Goal: Information Seeking & Learning: Check status

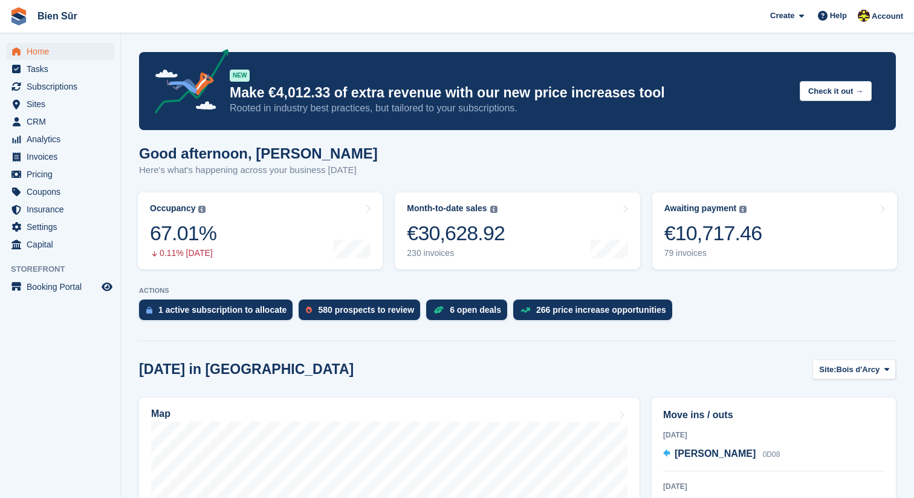
click at [288, 270] on turbo-frame "Occupancy The percentage of all currently allocated units in terms of area. Inc…" at bounding box center [260, 230] width 257 height 89
click at [320, 238] on link "Occupancy The percentage of all currently allocated units in terms of area. Inc…" at bounding box center [260, 230] width 245 height 77
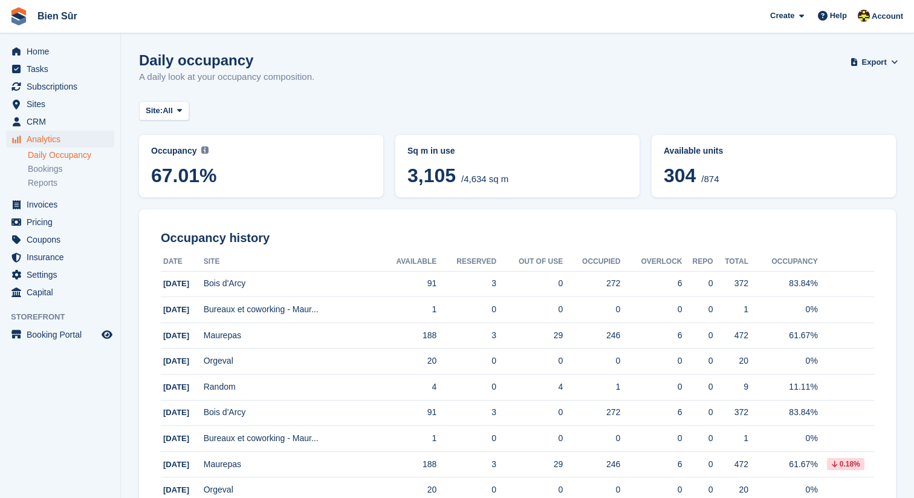
click at [281, 180] on span "67.01%" at bounding box center [261, 176] width 220 height 22
click at [204, 148] on img at bounding box center [204, 149] width 7 height 7
click at [54, 169] on link "Bookings" at bounding box center [71, 168] width 86 height 11
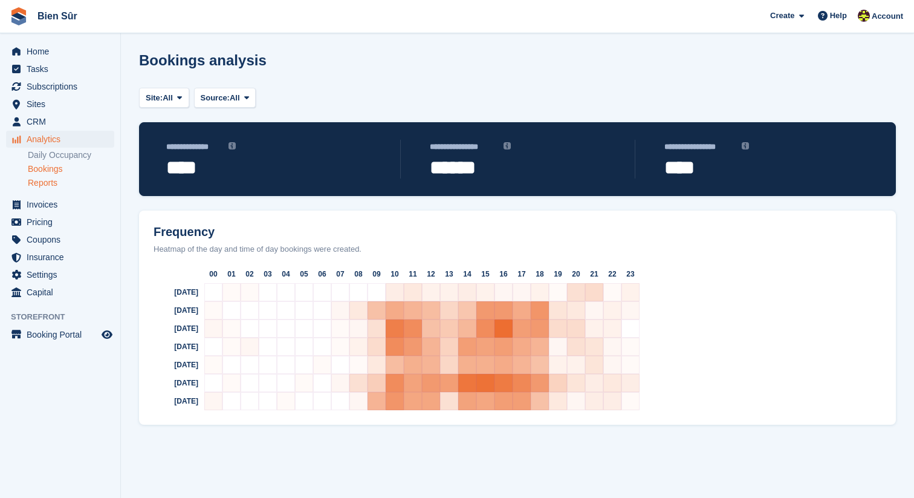
click at [48, 180] on link "Reports" at bounding box center [71, 182] width 86 height 11
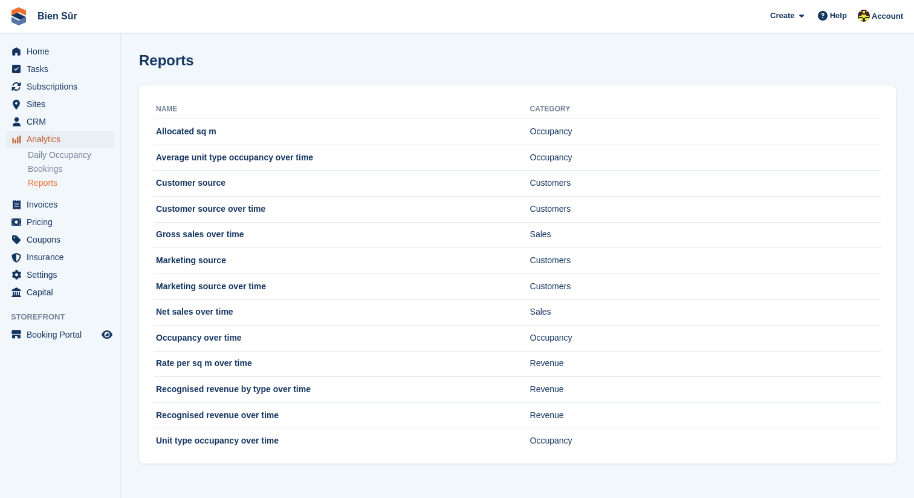
click at [44, 142] on span "Analytics" at bounding box center [63, 139] width 73 height 17
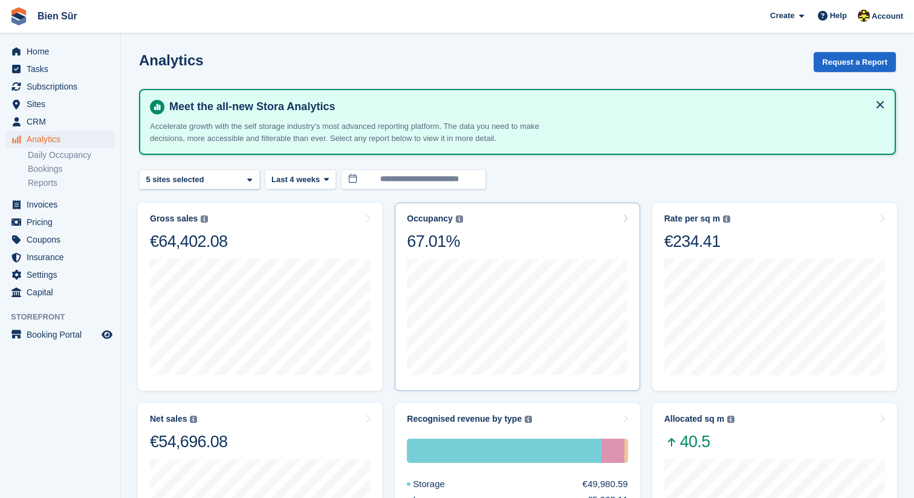
click at [627, 220] on icon at bounding box center [625, 219] width 6 height 10
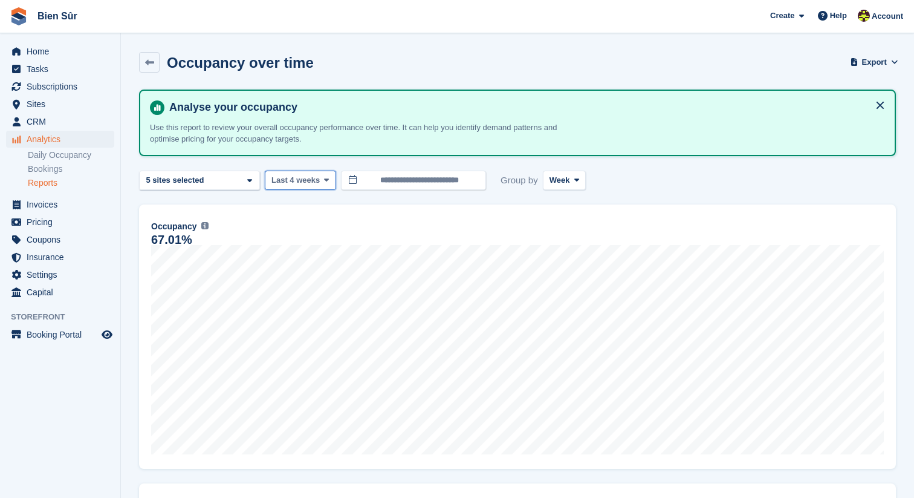
click at [320, 181] on span "Last 4 weeks" at bounding box center [296, 180] width 48 height 12
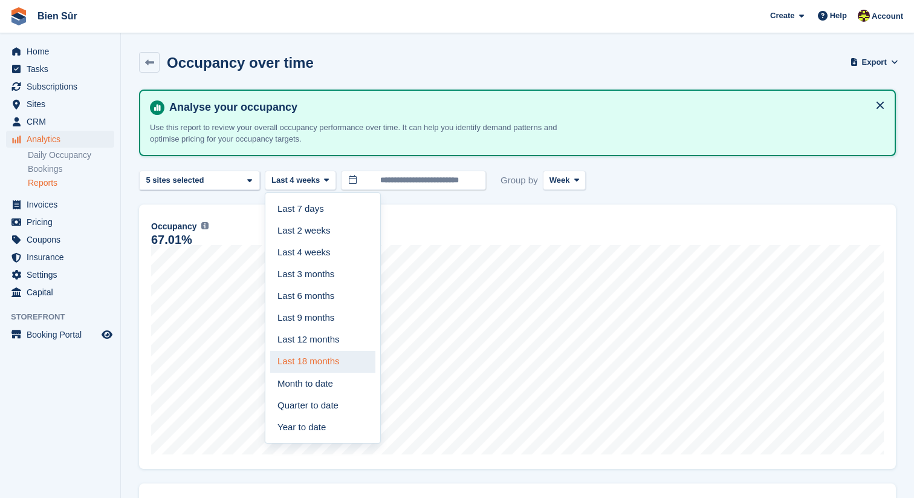
click at [324, 354] on link "Last 18 months" at bounding box center [322, 362] width 105 height 22
